Goal: Transaction & Acquisition: Purchase product/service

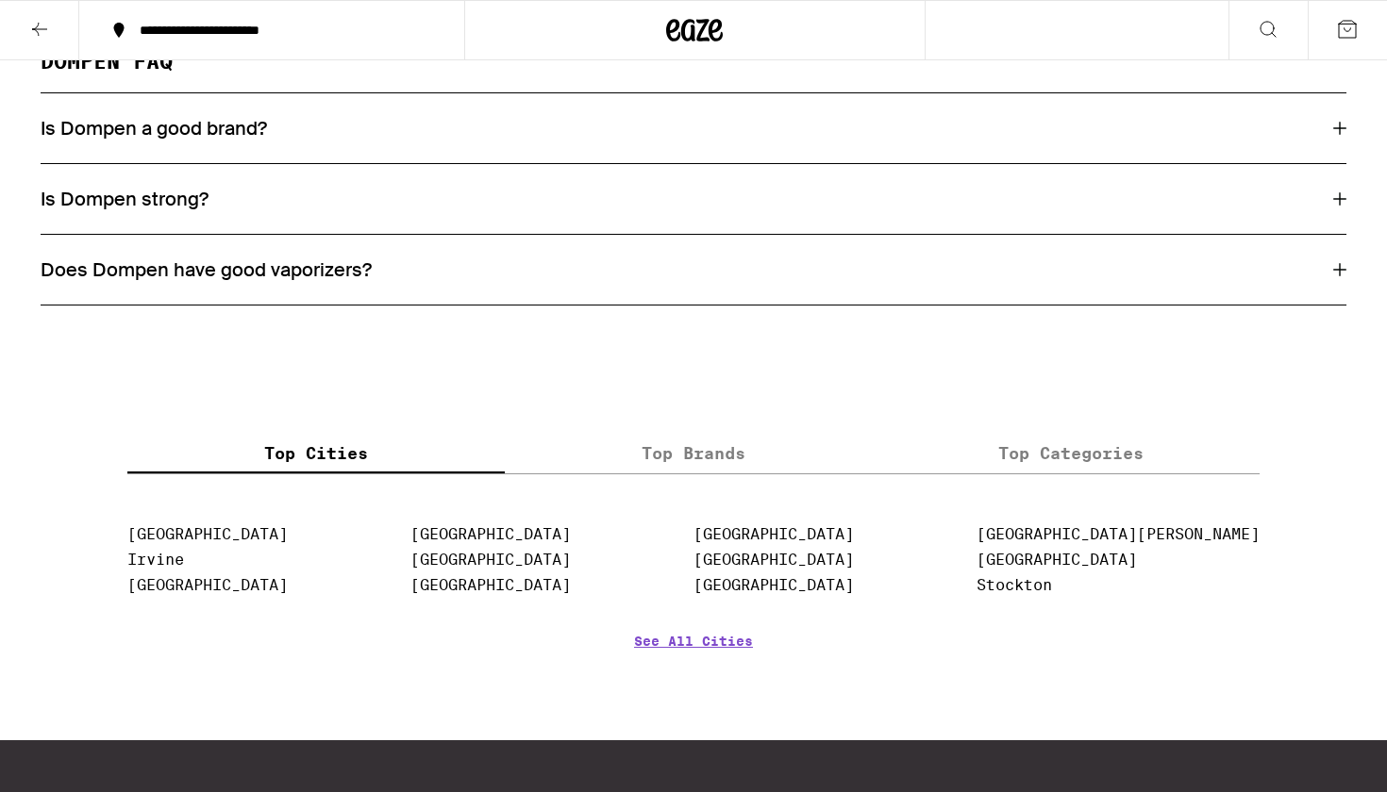
scroll to position [3790, 0]
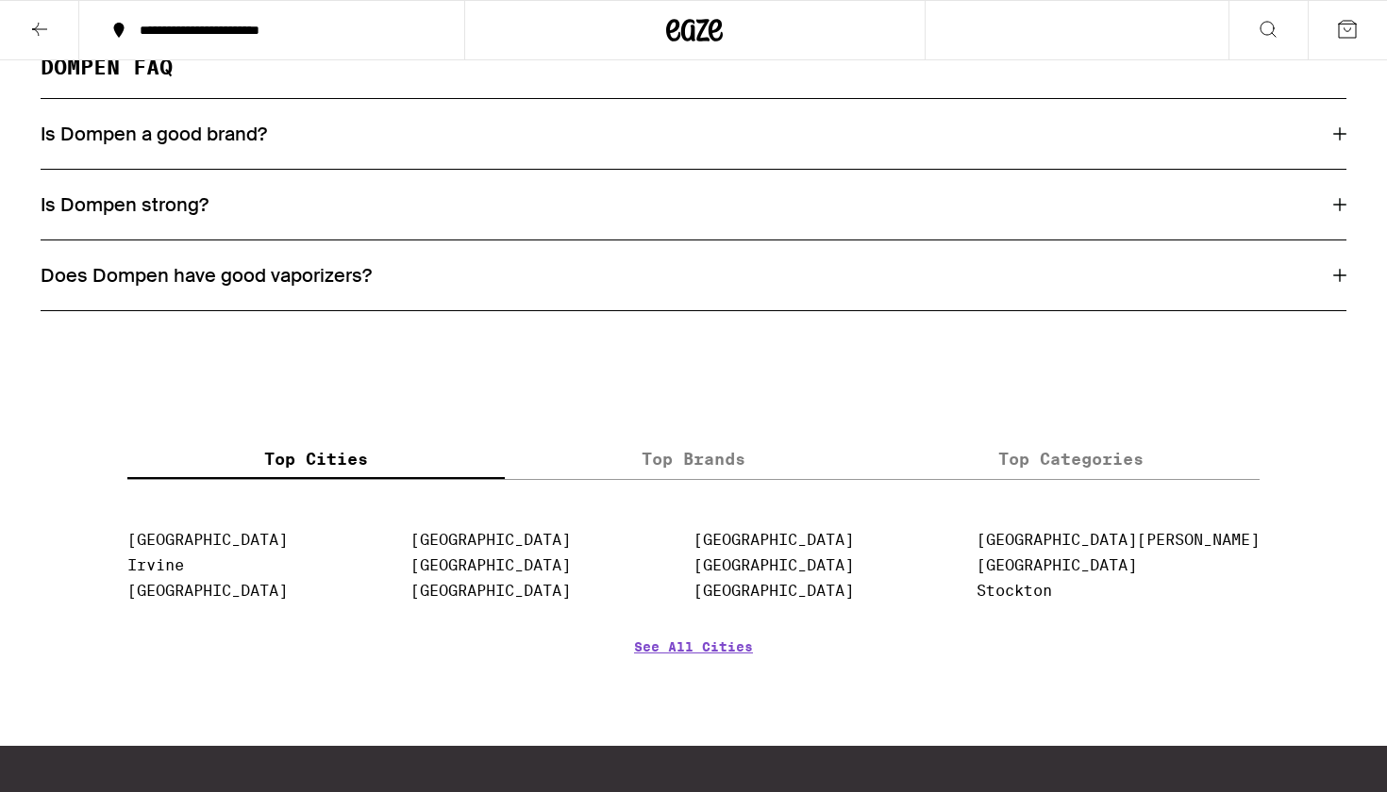
click at [151, 217] on h3 "Is Dompen strong?" at bounding box center [125, 204] width 168 height 25
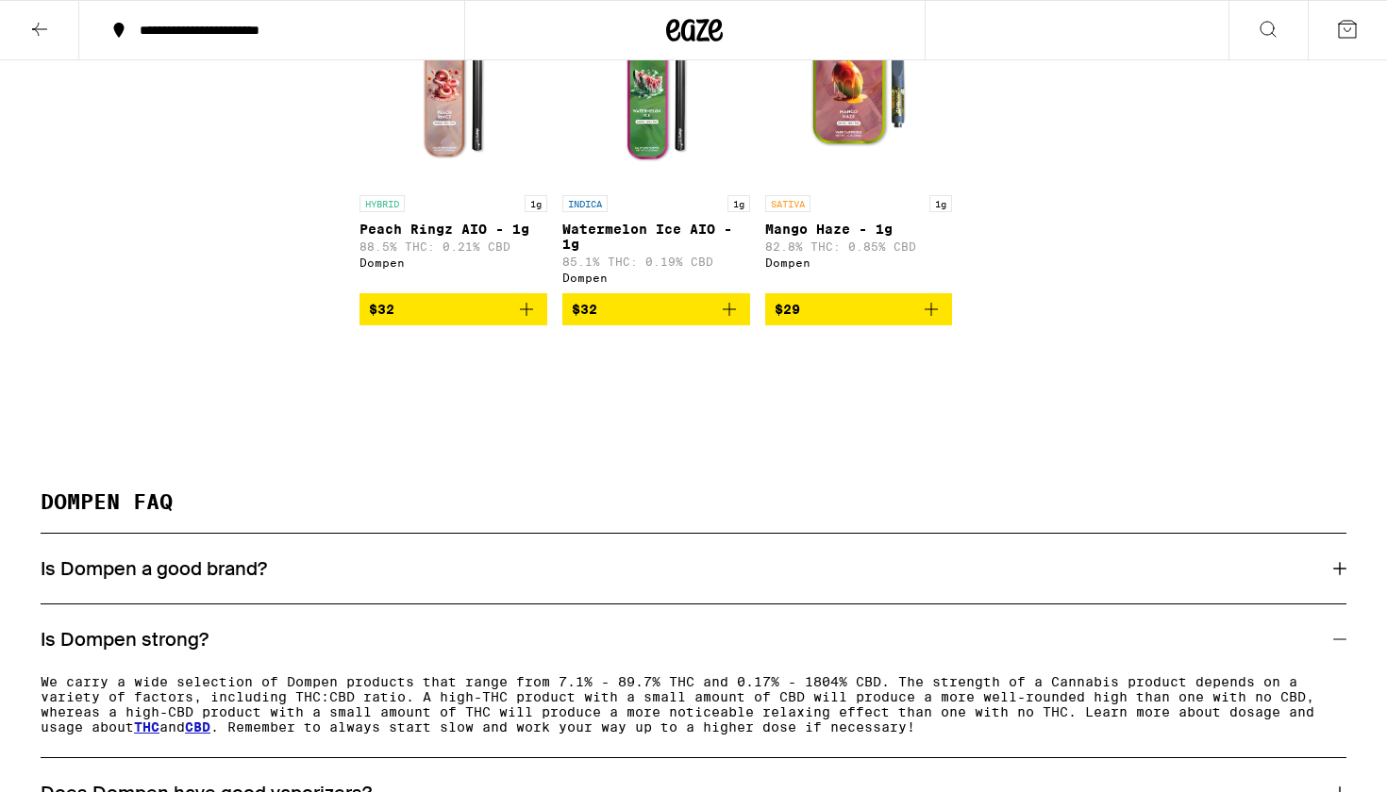
scroll to position [3359, 0]
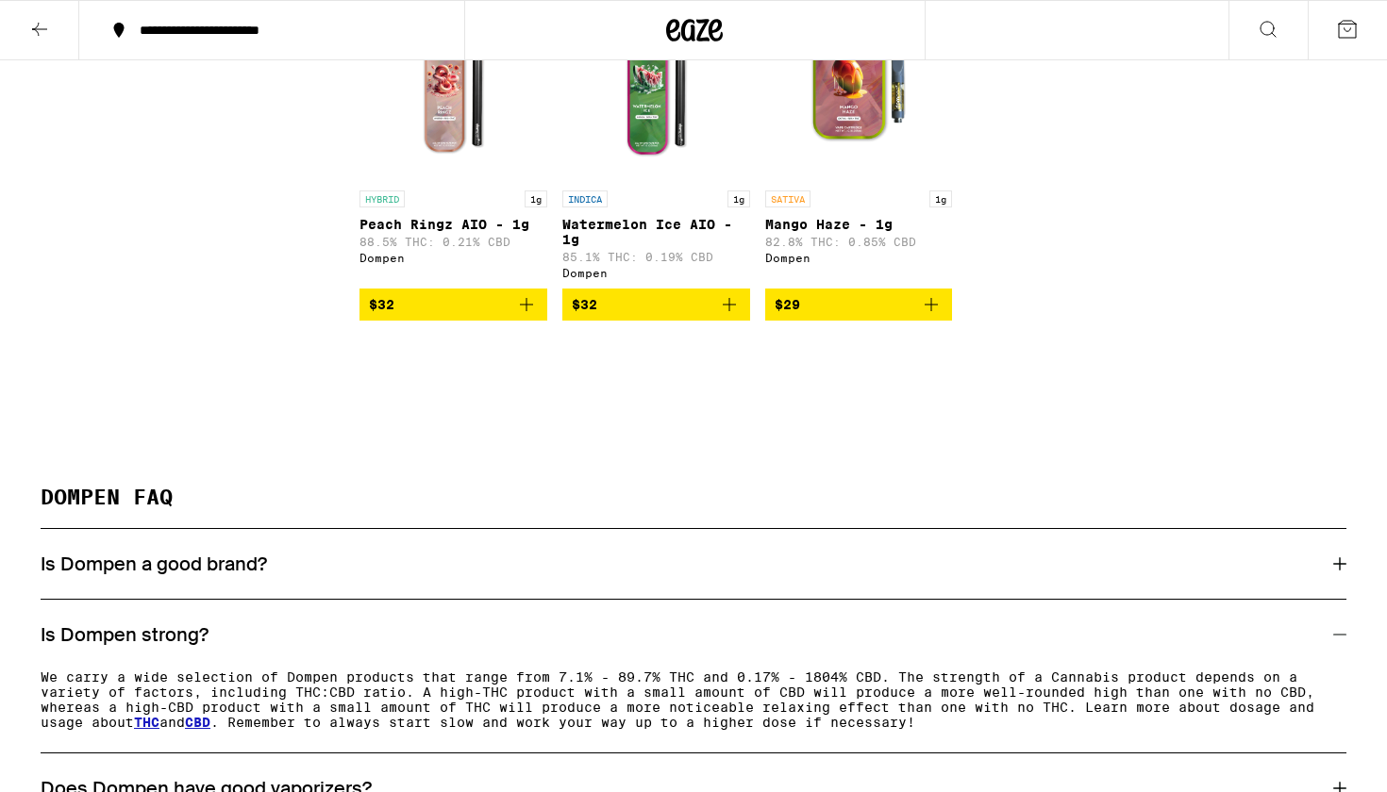
click at [656, 181] on img "Open page for Watermelon Ice AIO - 1g from Dompen" at bounding box center [656, 86] width 188 height 189
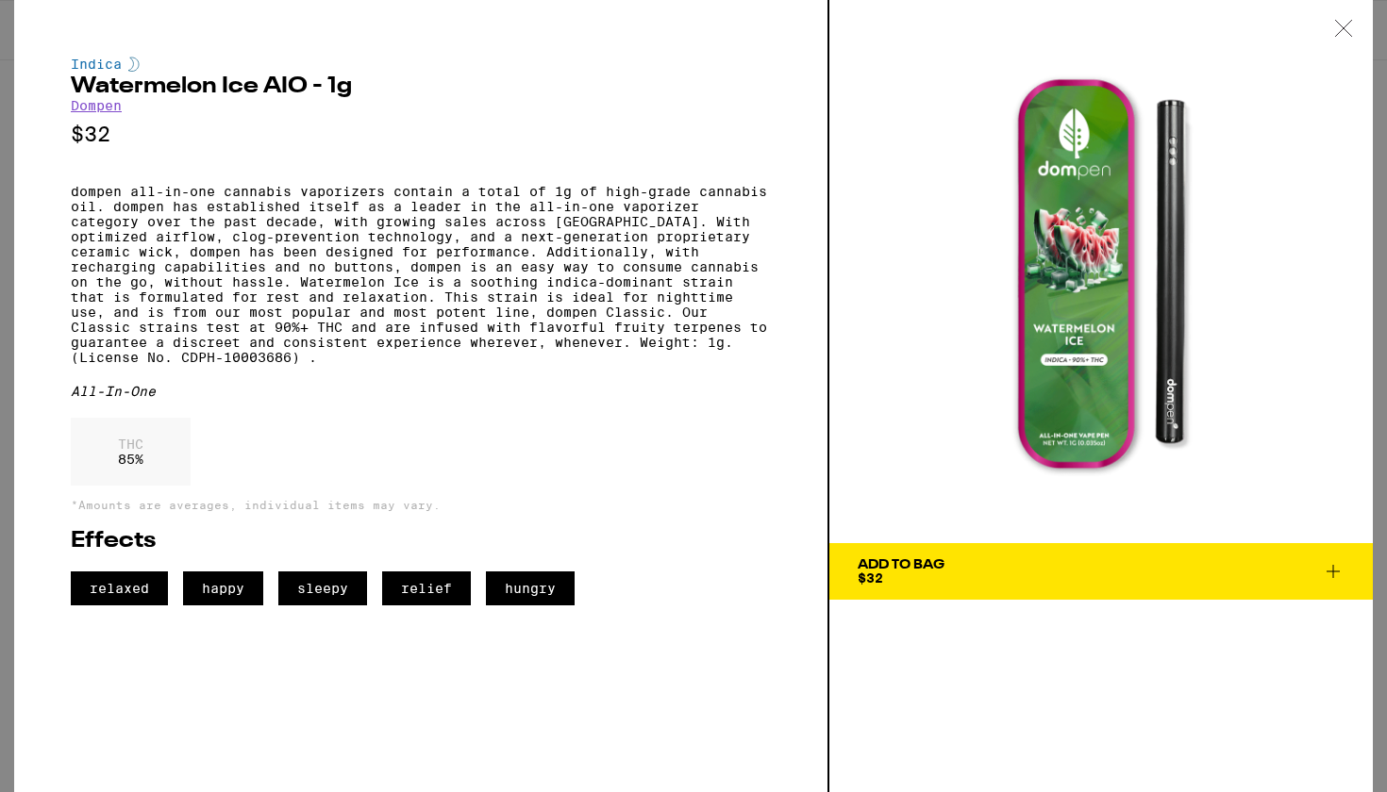
click at [856, 114] on img at bounding box center [1100, 271] width 543 height 543
click at [1351, 35] on icon at bounding box center [1343, 28] width 19 height 17
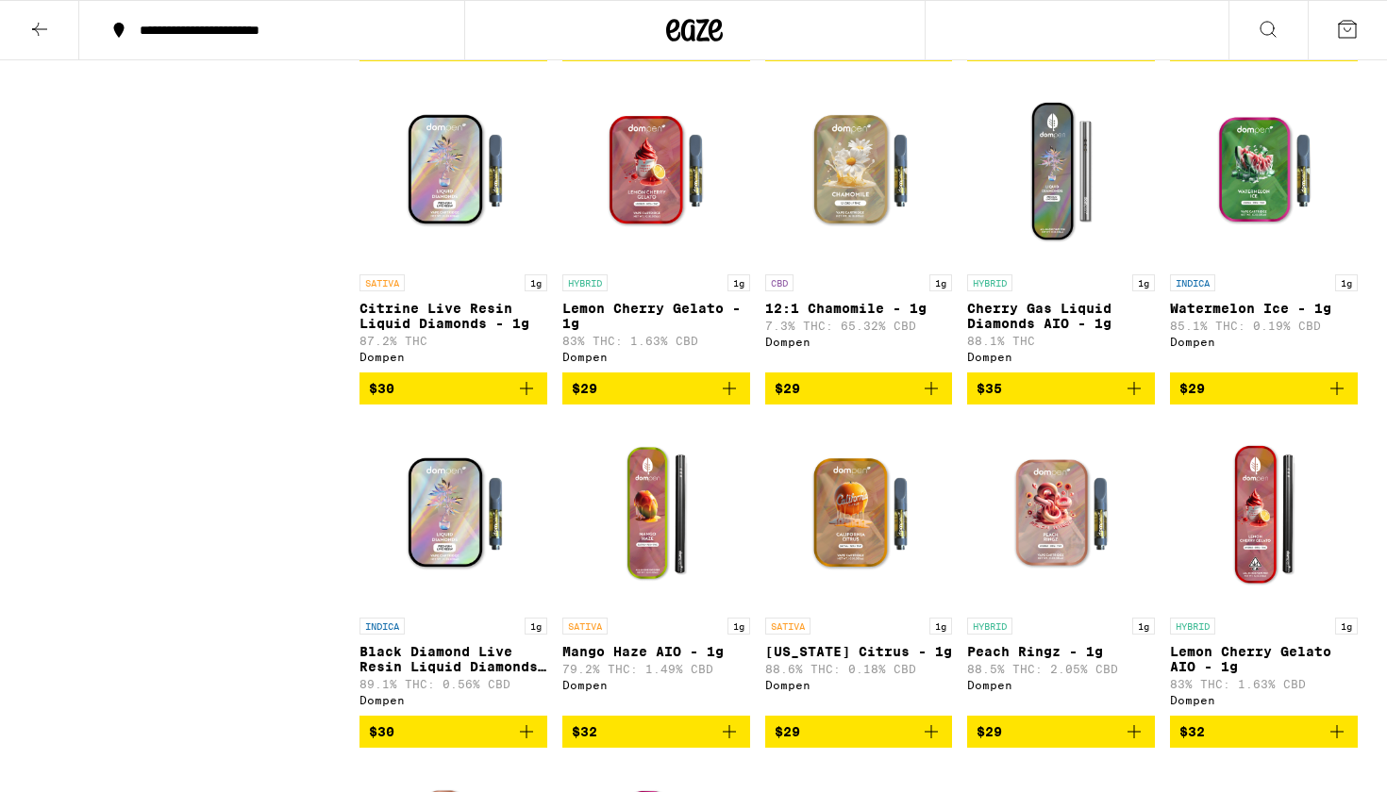
scroll to position [2601, 0]
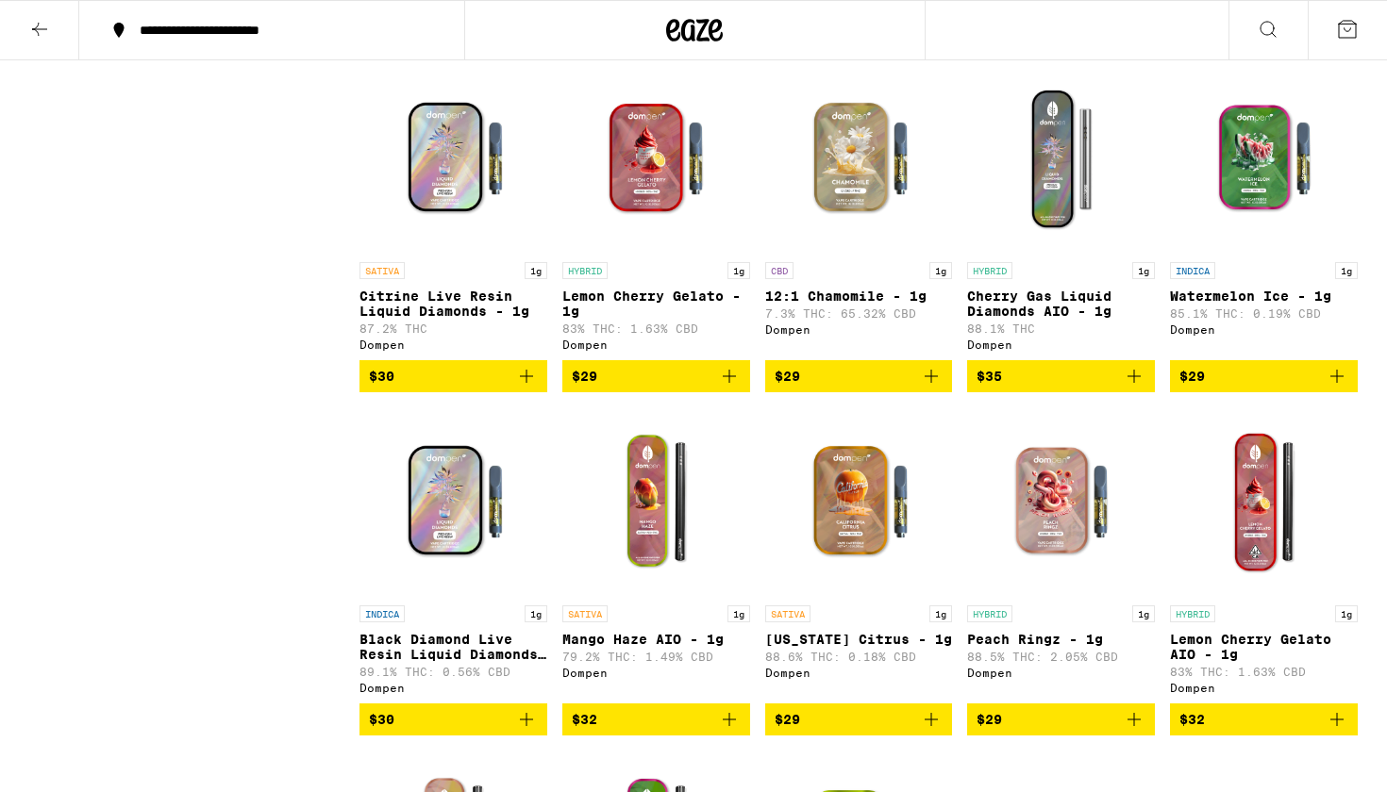
click at [425, 570] on img "Open page for Black Diamond Live Resin Liquid Diamonds - 1g from Dompen" at bounding box center [453, 502] width 188 height 189
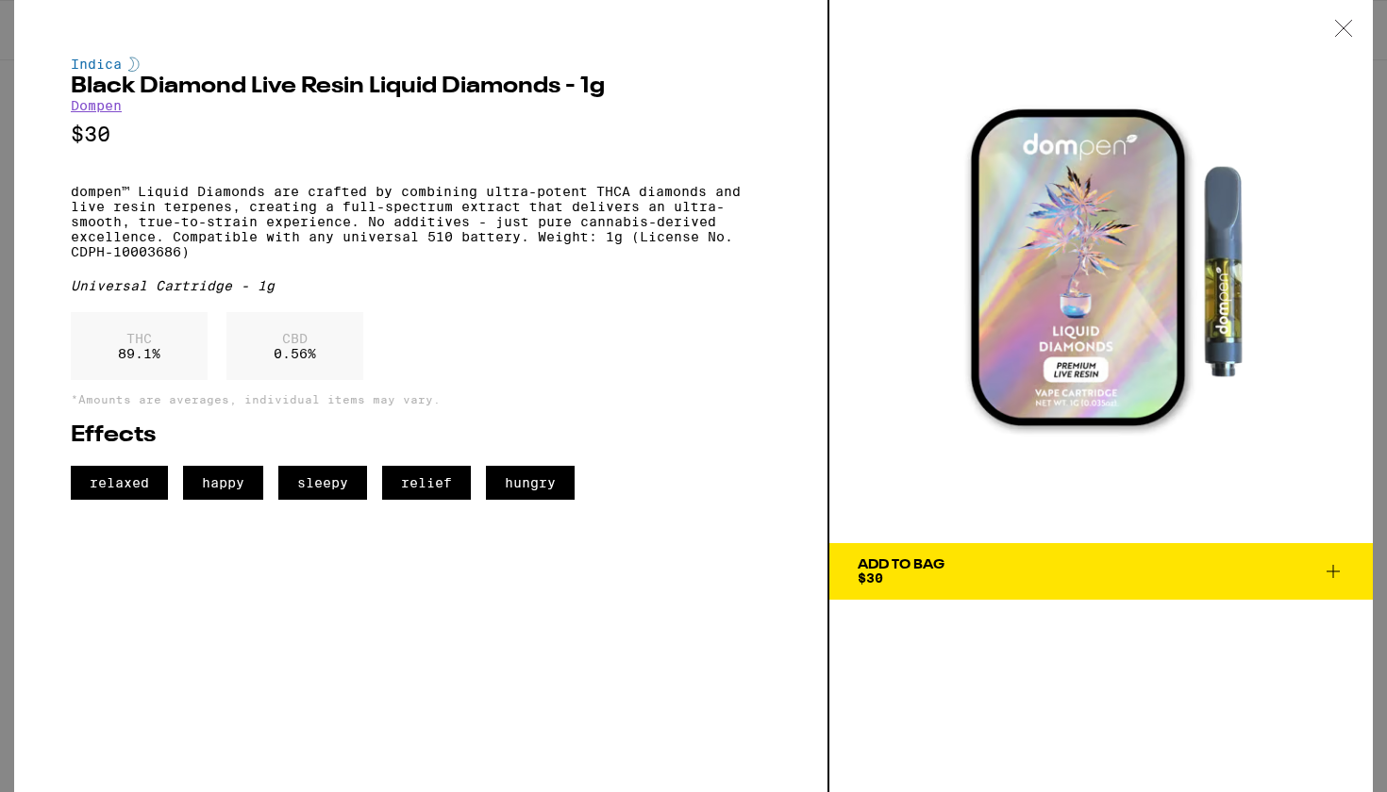
click at [1341, 26] on icon at bounding box center [1343, 28] width 16 height 16
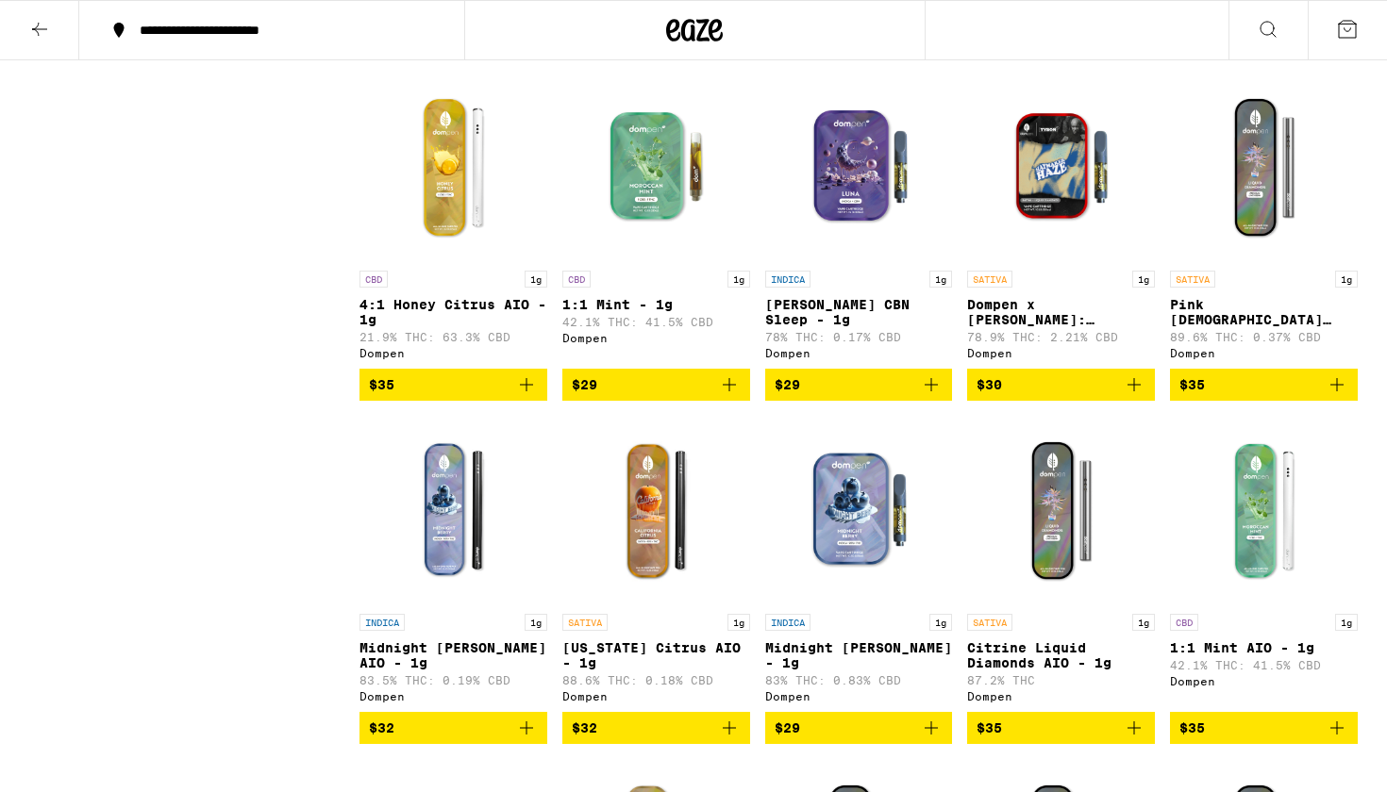
scroll to position [1219, 0]
click at [870, 184] on img "Open page for Luna CBN Sleep - 1g from Dompen" at bounding box center [859, 167] width 188 height 189
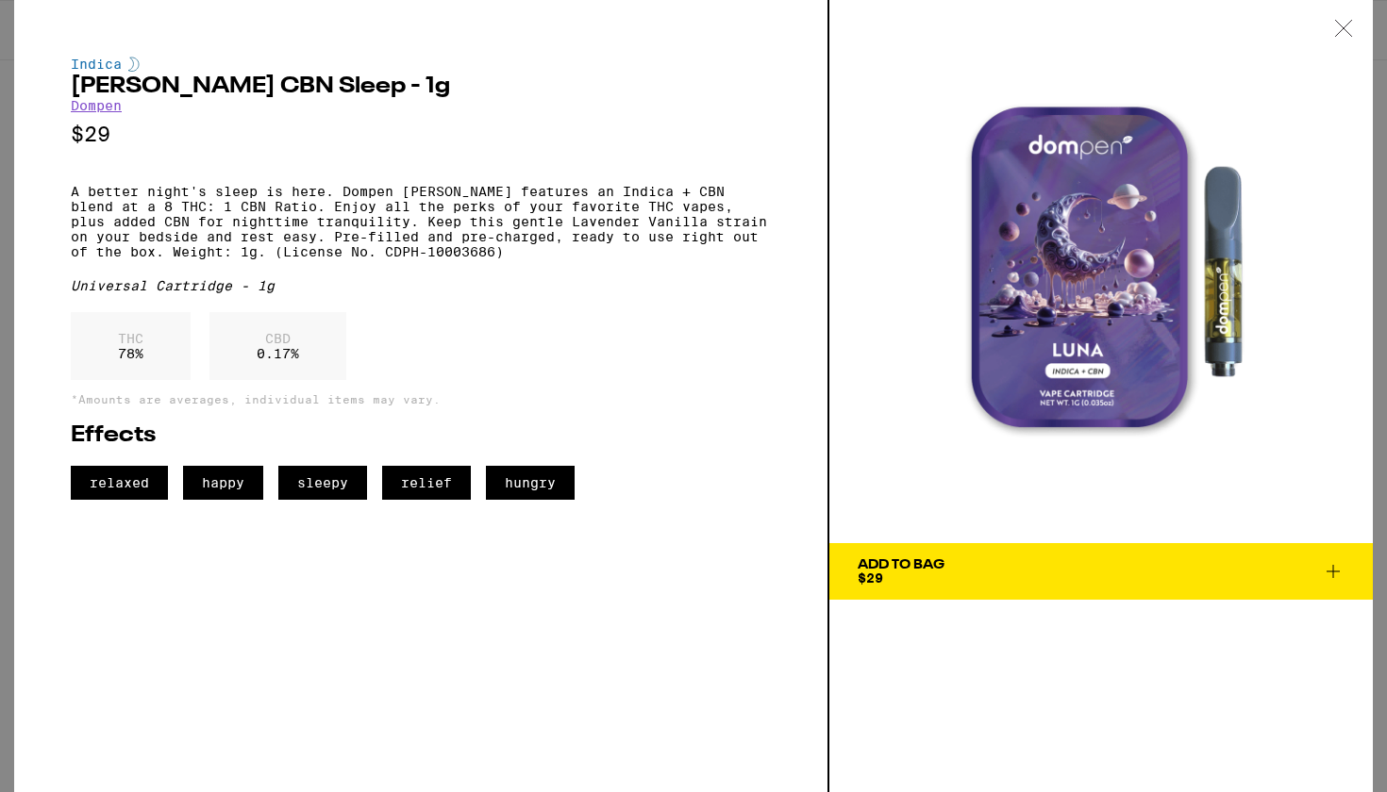
click at [1058, 268] on img at bounding box center [1100, 271] width 543 height 543
click at [1351, 29] on icon at bounding box center [1343, 28] width 19 height 17
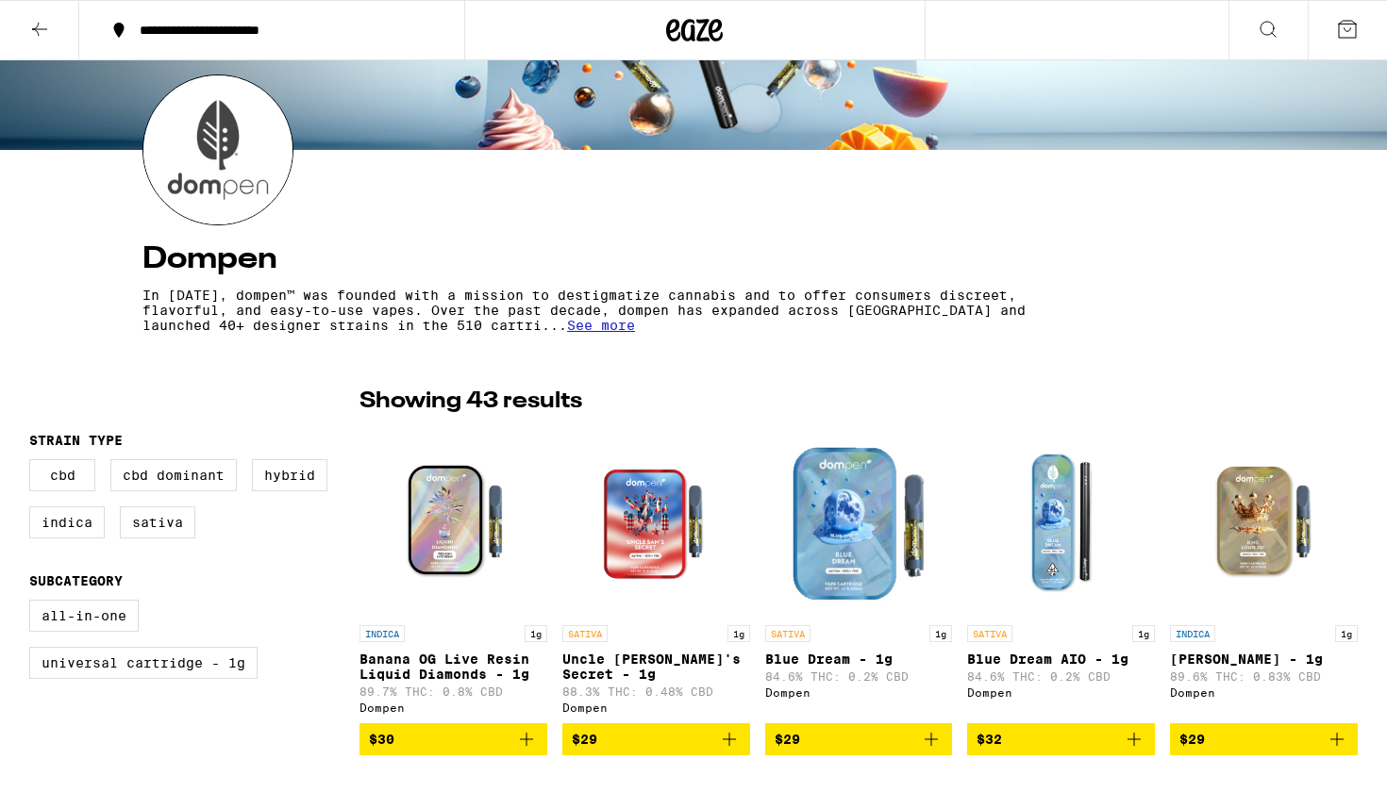
scroll to position [309, 0]
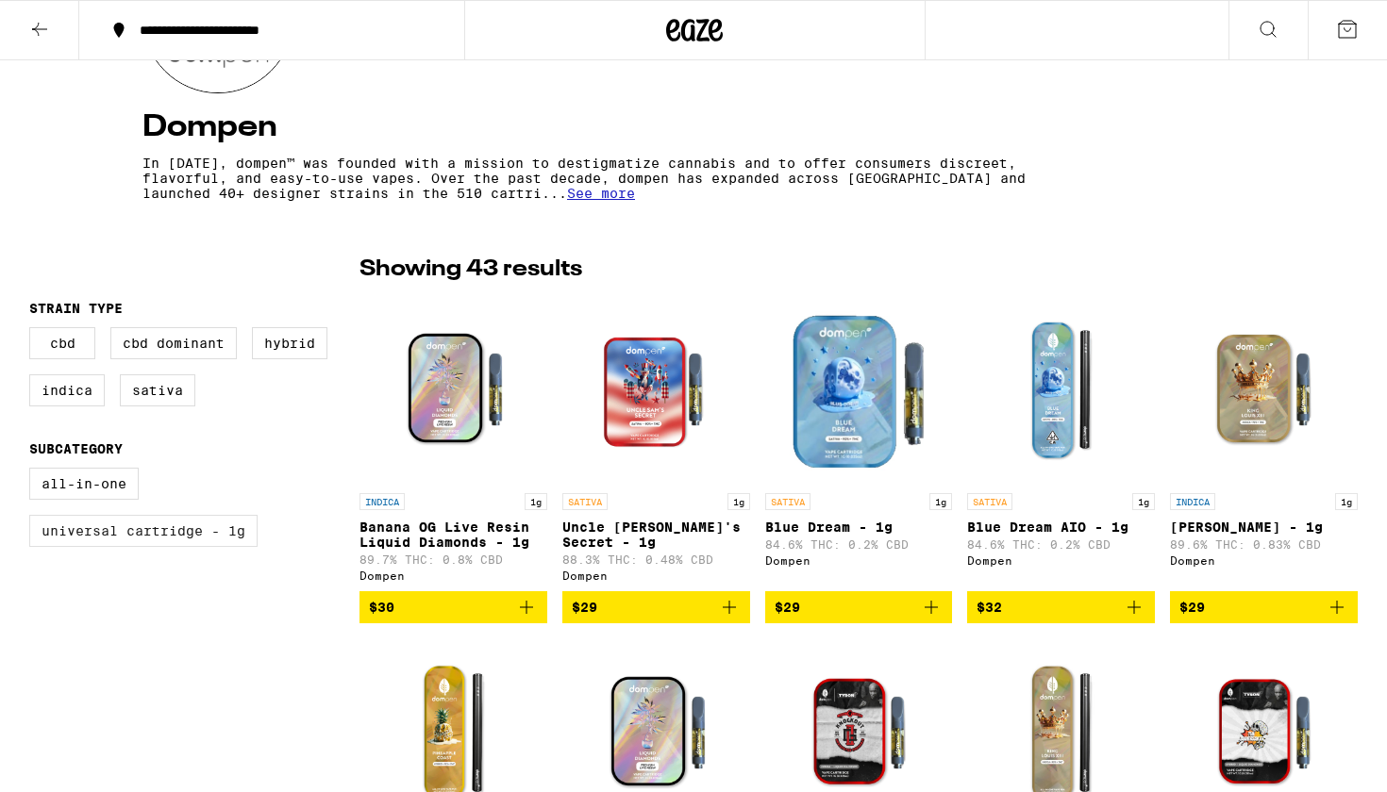
click at [141, 528] on label "Universal Cartridge - 1g" at bounding box center [143, 531] width 228 height 32
click at [34, 472] on input "Universal Cartridge - 1g" at bounding box center [33, 471] width 1 height 1
checkbox input "true"
